Goal: Information Seeking & Learning: Find specific page/section

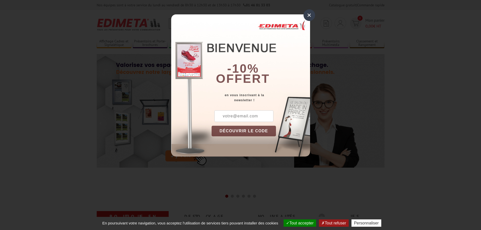
click at [312, 14] on div "×" at bounding box center [309, 15] width 12 height 12
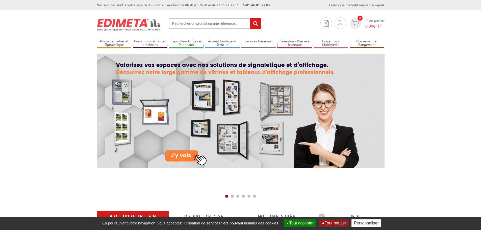
click at [181, 23] on input "text" at bounding box center [215, 23] width 92 height 11
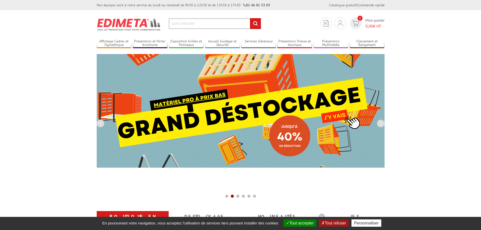
type input "porte etiquette"
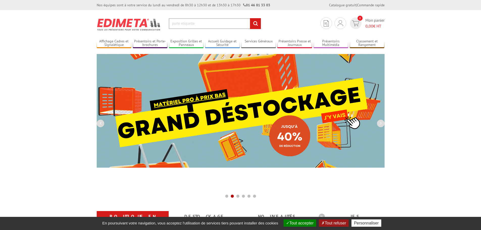
click at [250, 18] on input "rechercher" at bounding box center [255, 23] width 11 height 11
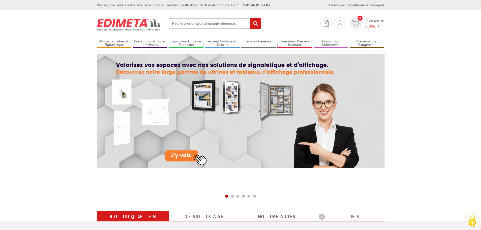
click at [195, 23] on input "text" at bounding box center [215, 23] width 92 height 11
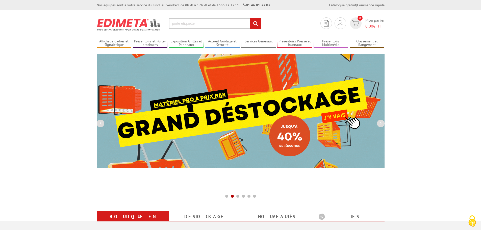
type input "porte etiquette"
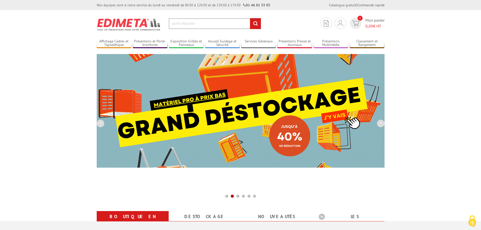
click at [250, 18] on input "rechercher" at bounding box center [255, 23] width 11 height 11
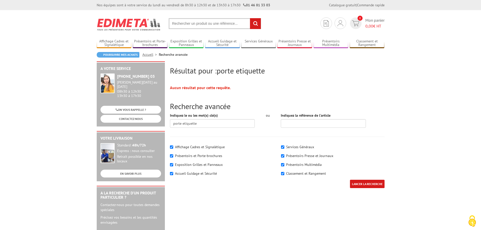
click at [187, 21] on input "text" at bounding box center [215, 23] width 92 height 11
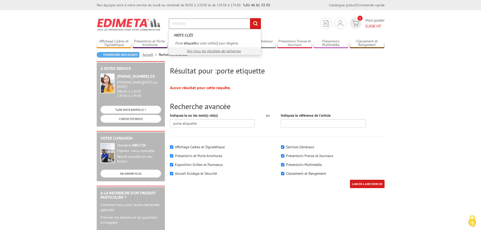
type input "etiquette"
click at [250, 18] on input "rechercher" at bounding box center [255, 23] width 11 height 11
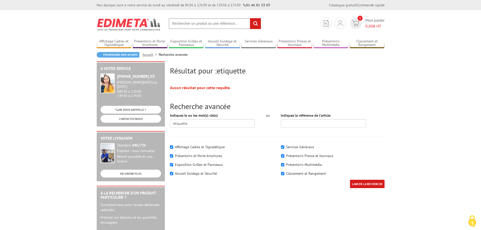
click at [257, 26] on input "rechercher" at bounding box center [255, 23] width 11 height 11
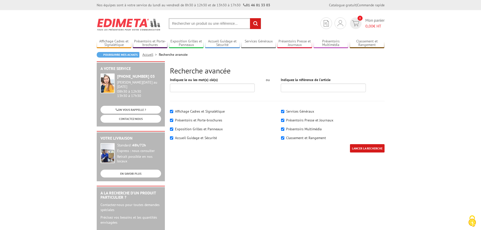
click at [200, 25] on input "text" at bounding box center [215, 23] width 92 height 11
type input "porte cle"
click at [250, 18] on input "rechercher" at bounding box center [255, 23] width 11 height 11
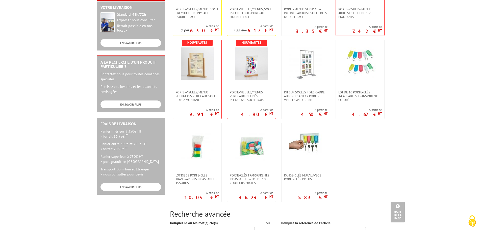
scroll to position [151, 0]
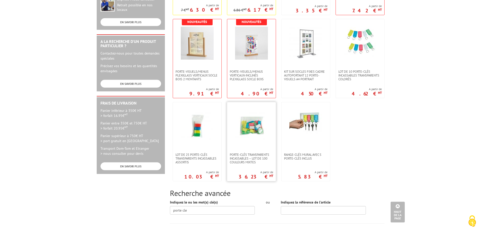
click at [254, 125] on img at bounding box center [251, 126] width 33 height 33
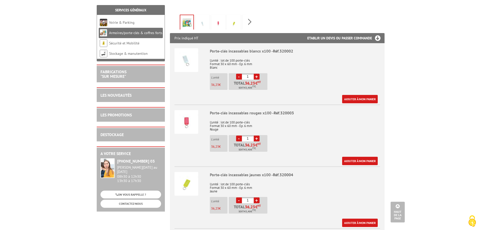
scroll to position [151, 0]
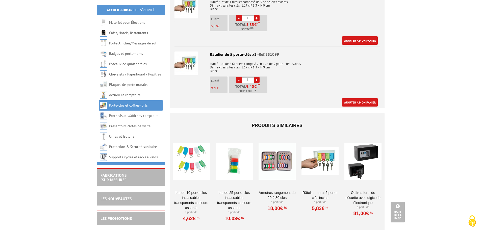
scroll to position [606, 0]
